Goal: Check status: Check status

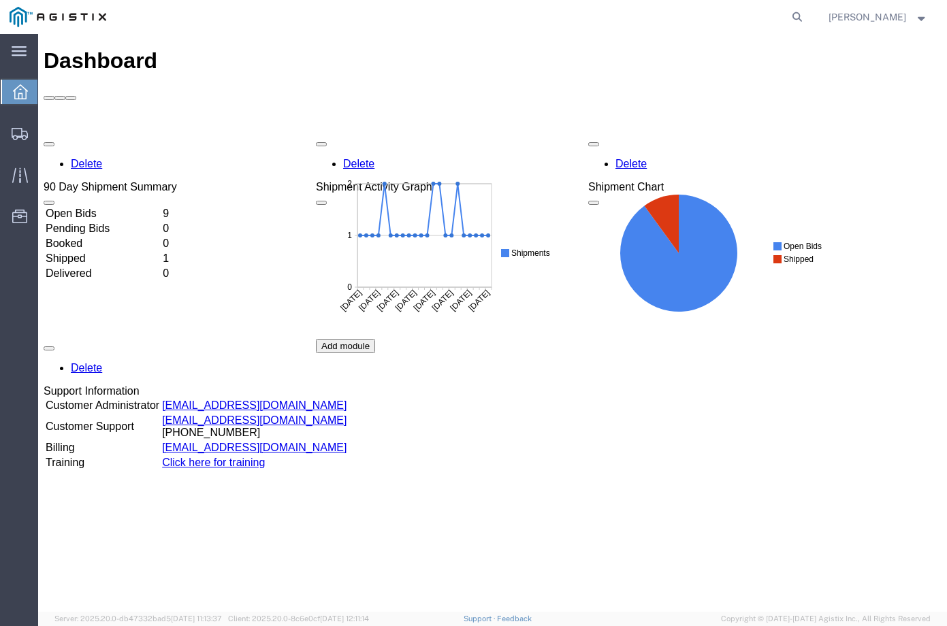
click at [161, 207] on td "Open Bids" at bounding box center [103, 214] width 116 height 14
drag, startPoint x: 265, startPoint y: 122, endPoint x: 232, endPoint y: 54, distance: 76.4
click at [175, 207] on td "11" at bounding box center [164, 214] width 22 height 14
